Goal: Find specific page/section: Find specific page/section

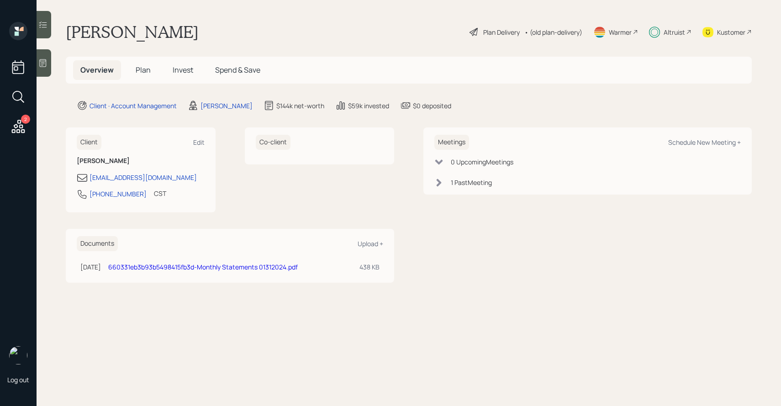
click at [167, 71] on h5 "Invest" at bounding box center [182, 70] width 35 height 20
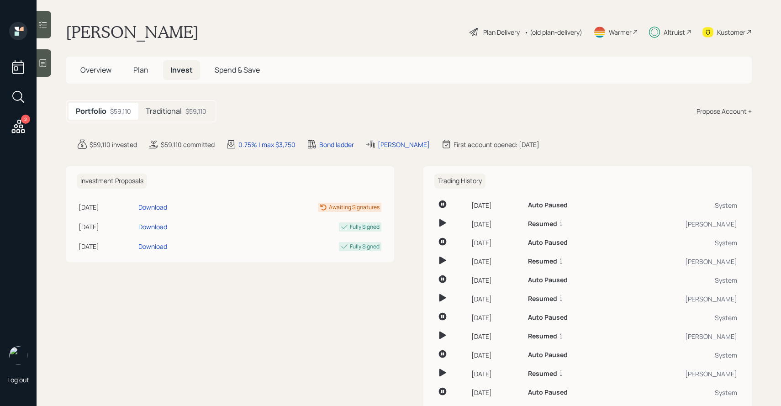
click at [150, 70] on h5 "Plan" at bounding box center [141, 70] width 30 height 20
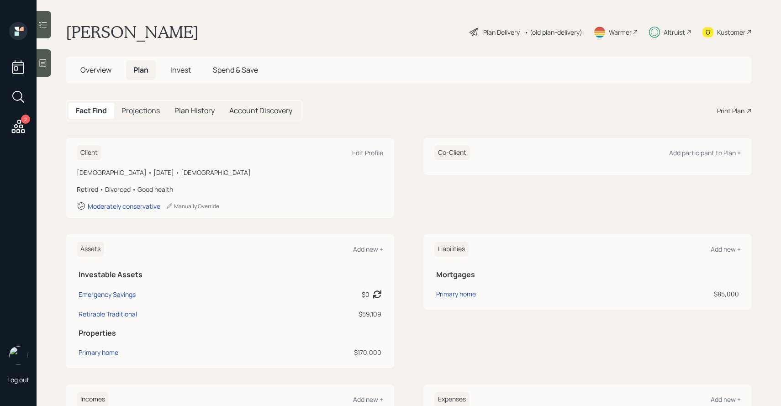
click at [177, 68] on span "Invest" at bounding box center [180, 70] width 21 height 10
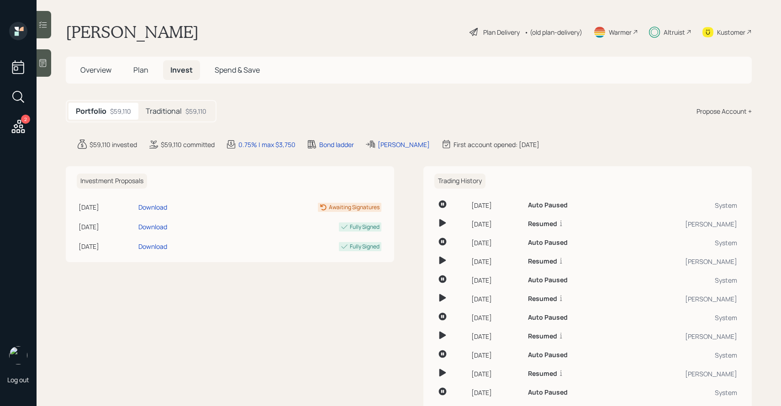
click at [42, 28] on icon at bounding box center [42, 24] width 9 height 9
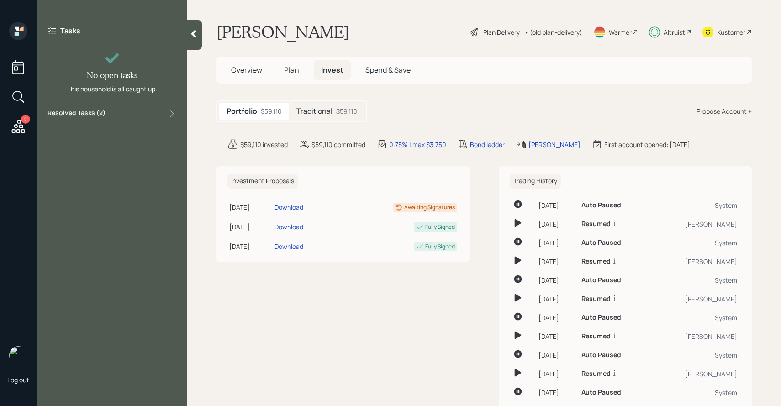
click at [88, 112] on label "Resolved Tasks ( 2 )" at bounding box center [76, 113] width 58 height 11
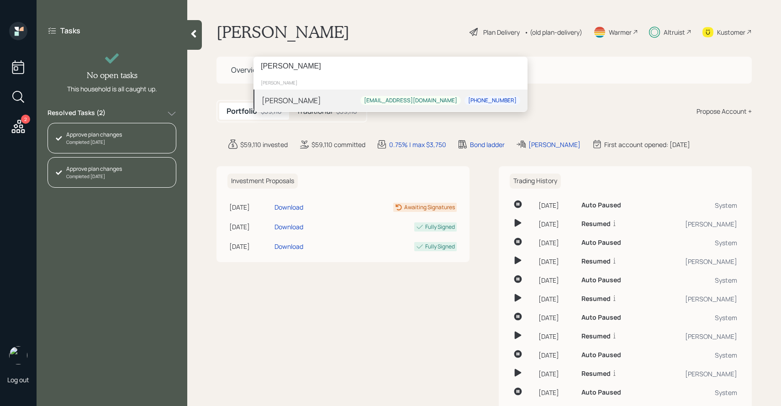
type input "[PERSON_NAME]"
